Goal: Information Seeking & Learning: Learn about a topic

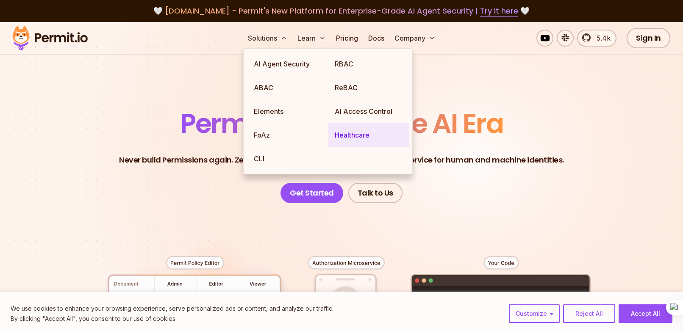
click at [353, 133] on link "Healthcare" at bounding box center [368, 135] width 81 height 24
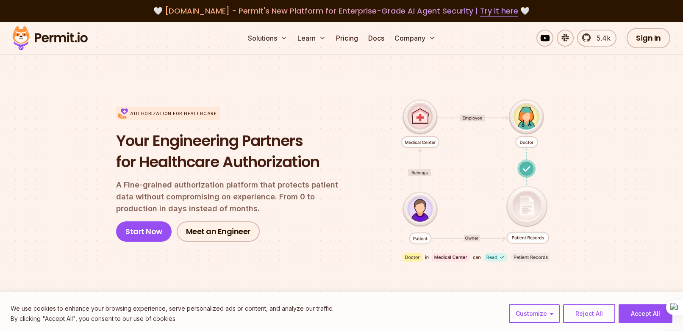
click at [87, 46] on img at bounding box center [49, 38] width 83 height 29
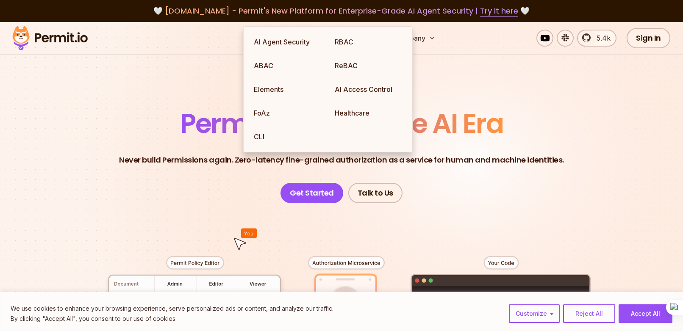
click at [217, 136] on span "Permissions for The AI Era" at bounding box center [341, 124] width 323 height 38
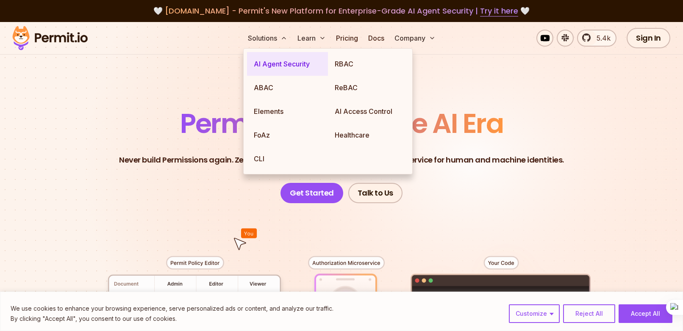
click at [259, 72] on link "AI Agent Security" at bounding box center [287, 64] width 81 height 24
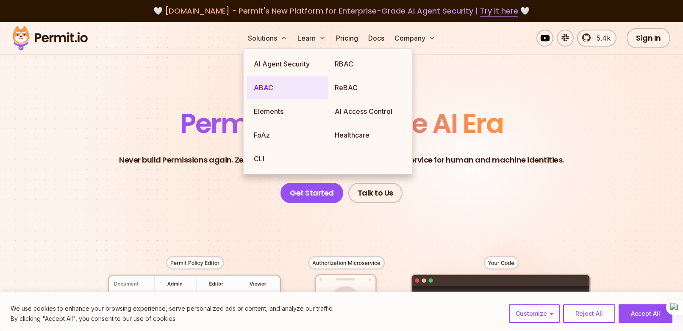
click at [272, 81] on link "ABAC" at bounding box center [287, 88] width 81 height 24
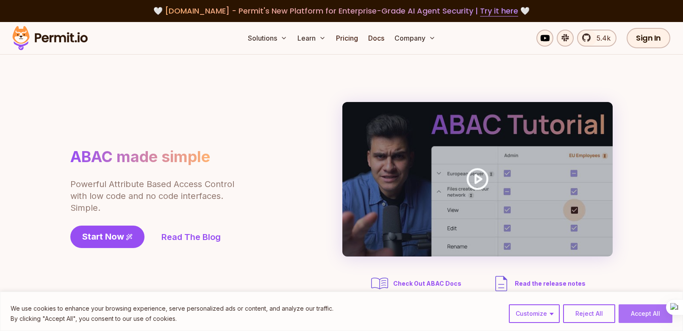
click at [647, 309] on button "Accept All" at bounding box center [646, 314] width 54 height 19
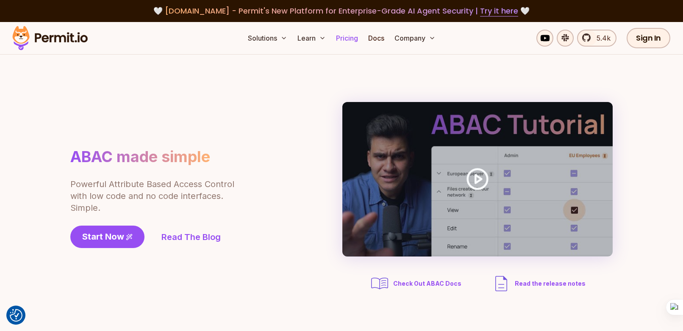
click at [342, 40] on link "Pricing" at bounding box center [347, 38] width 29 height 17
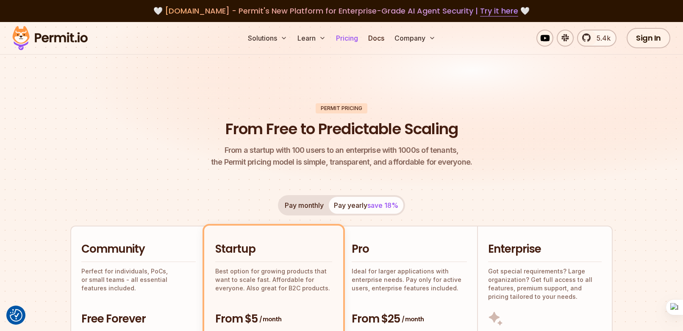
scroll to position [115, 0]
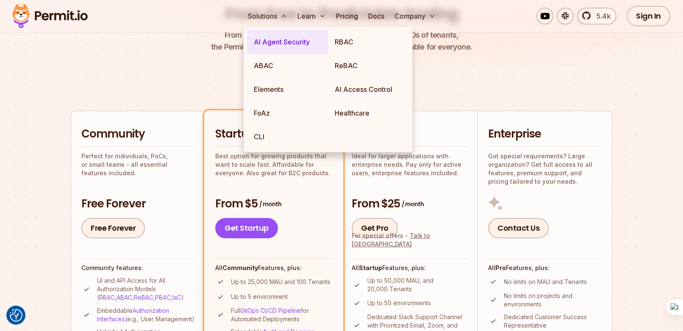
click at [276, 33] on link "AI Agent Security" at bounding box center [287, 42] width 81 height 24
